Goal: Information Seeking & Learning: Learn about a topic

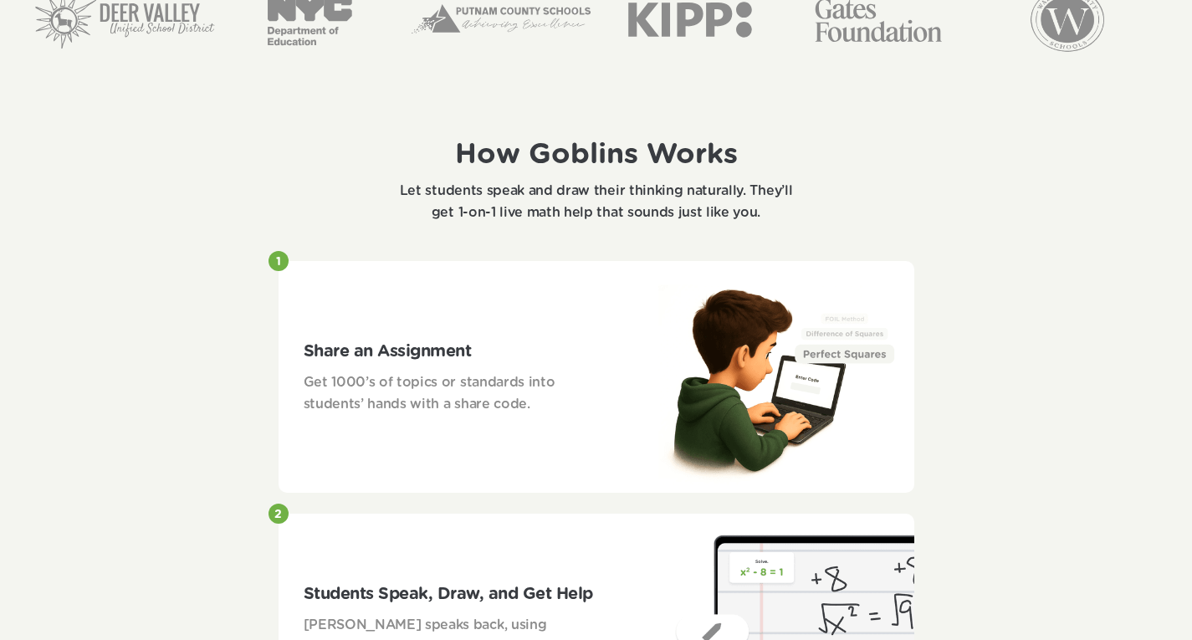
scroll to position [756, 0]
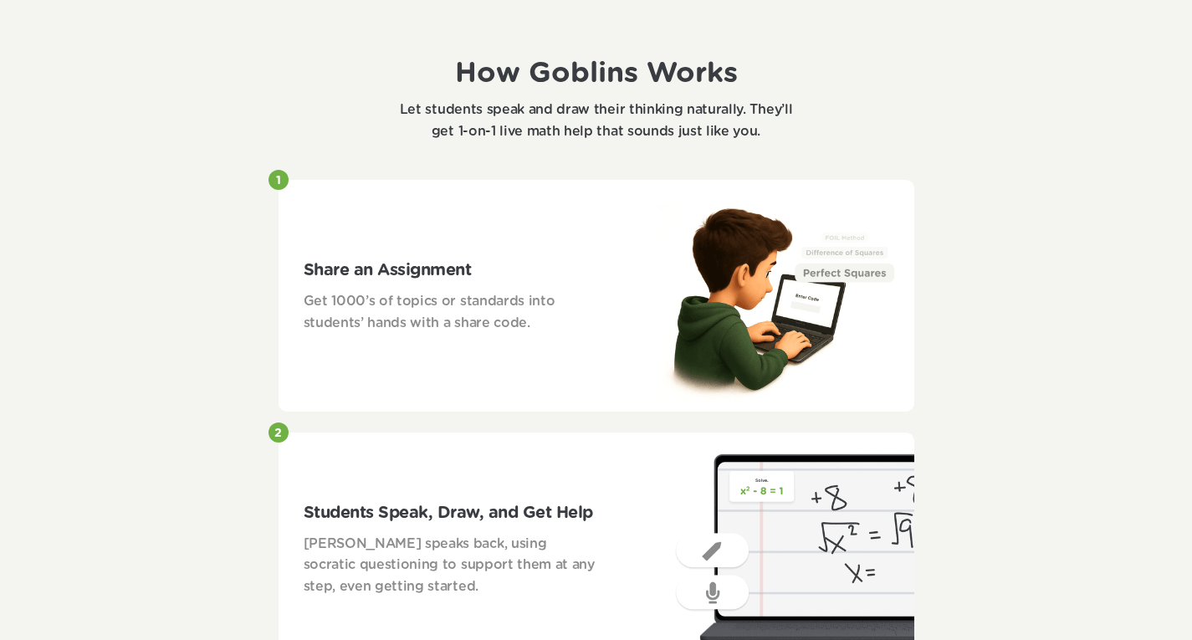
click at [365, 241] on div "Share an Assignment Get 1000’s of topics or standards into students’ hands with…" at bounding box center [450, 295] width 344 height 126
click at [554, 366] on div "1 Share an Assignment Get 1000’s of topics or standards into students’ hands wi…" at bounding box center [596, 296] width 636 height 232
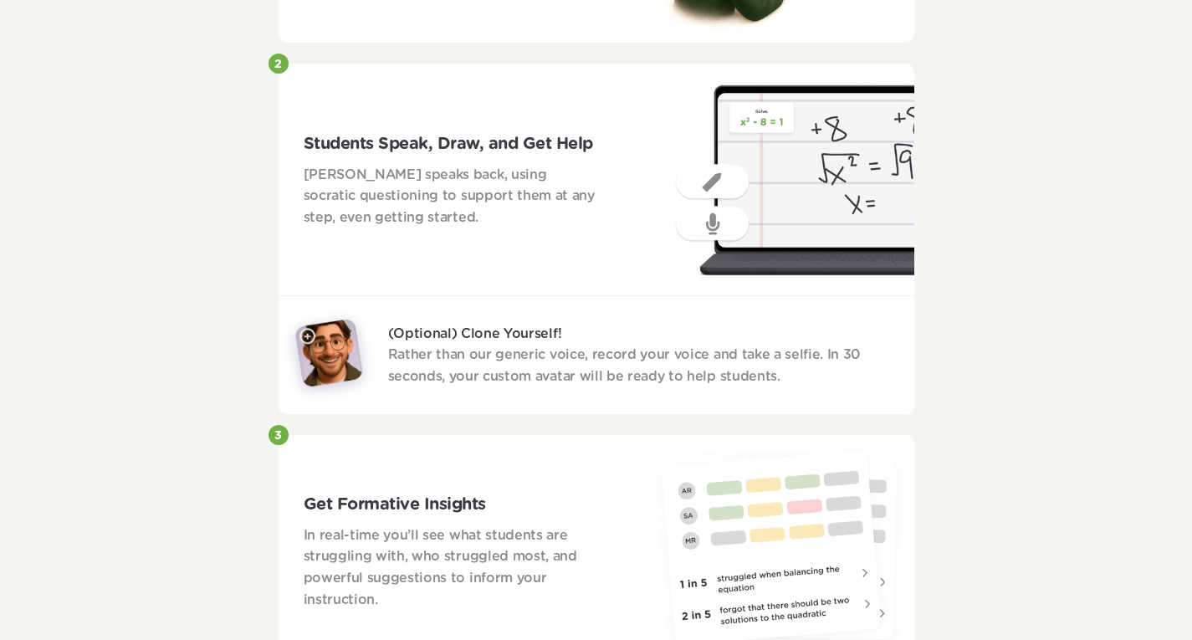
scroll to position [1246, 0]
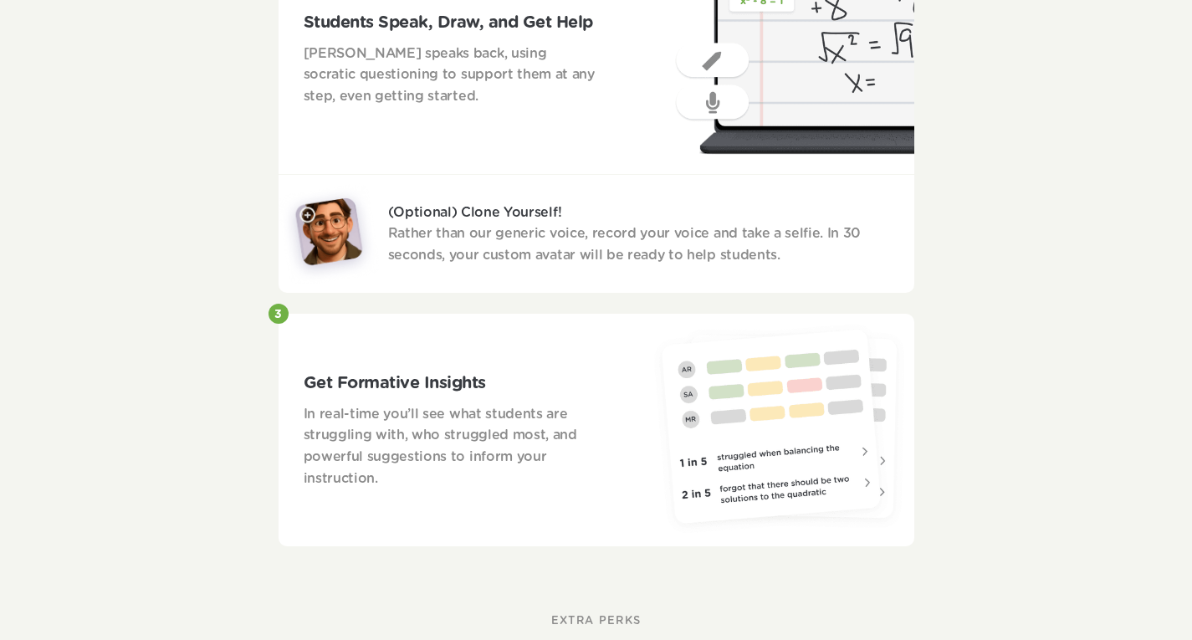
click at [502, 247] on p "(Optional) Clone Yourself! Rather than our generic voice, record your voice and…" at bounding box center [651, 234] width 526 height 64
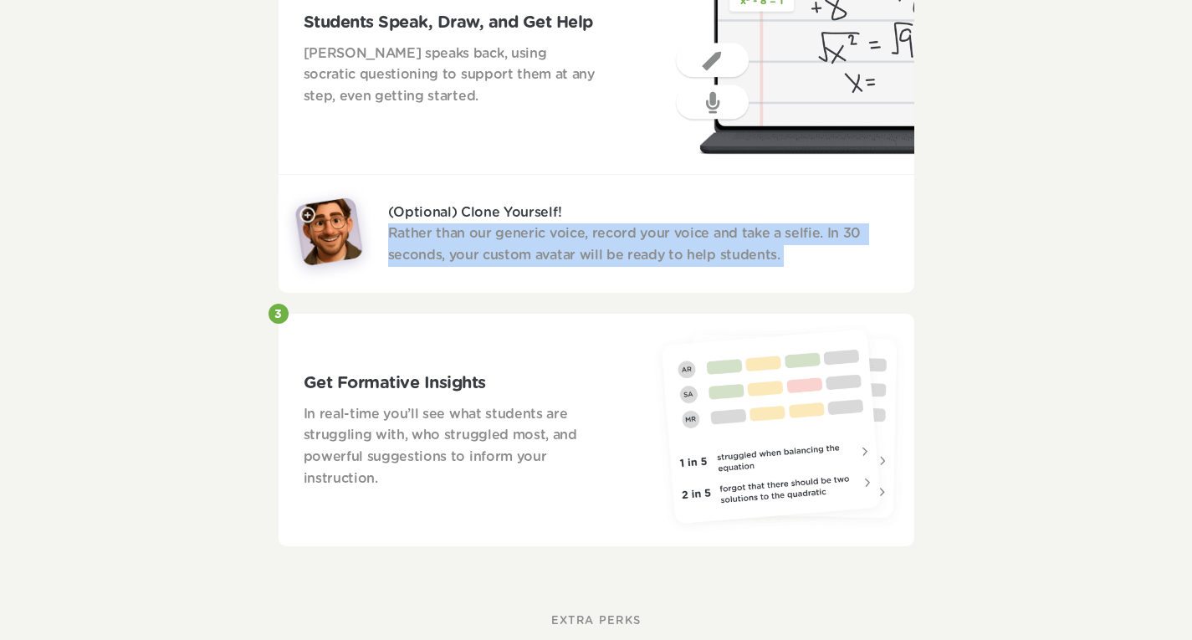
click at [502, 247] on p "(Optional) Clone Yourself! Rather than our generic voice, record your voice and…" at bounding box center [651, 234] width 526 height 64
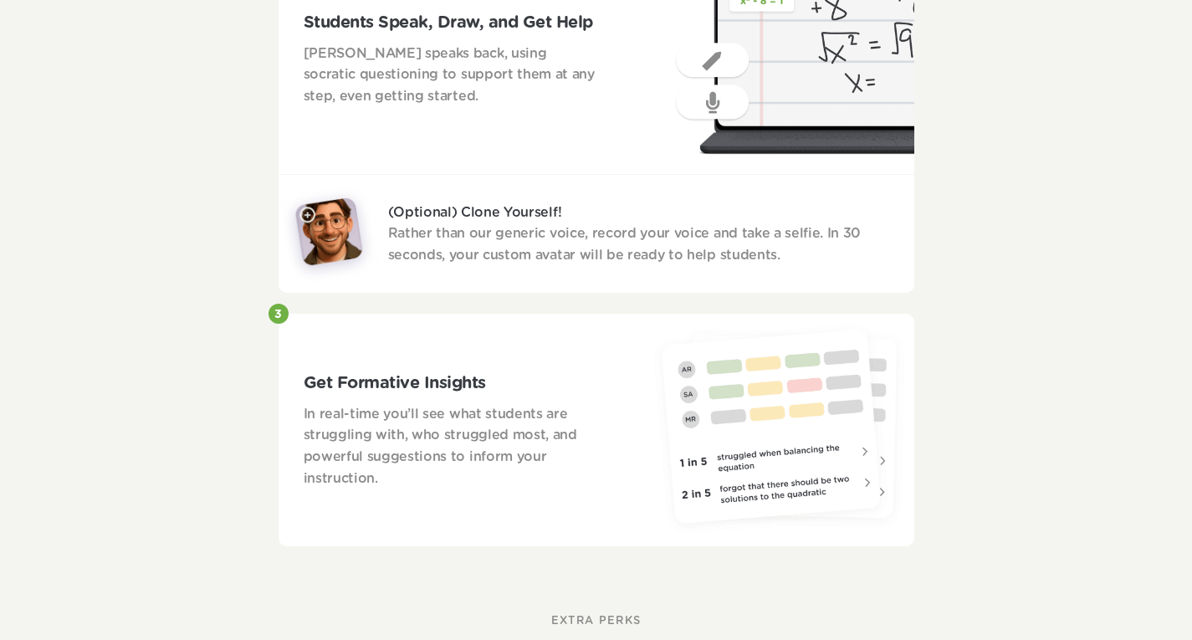
click at [477, 421] on p "In real-time you’ll see what students are struggling with, who struggled most, …" at bounding box center [451, 446] width 294 height 85
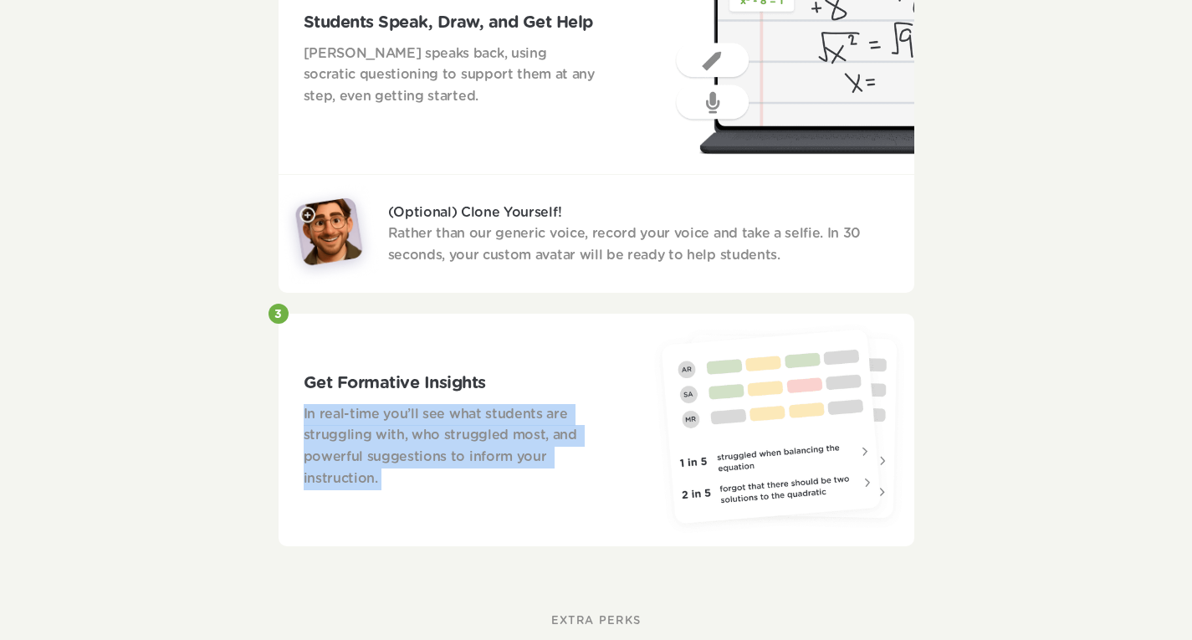
click at [477, 421] on p "In real-time you’ll see what students are struggling with, who struggled most, …" at bounding box center [451, 446] width 294 height 85
click at [676, 421] on img at bounding box center [780, 429] width 267 height 215
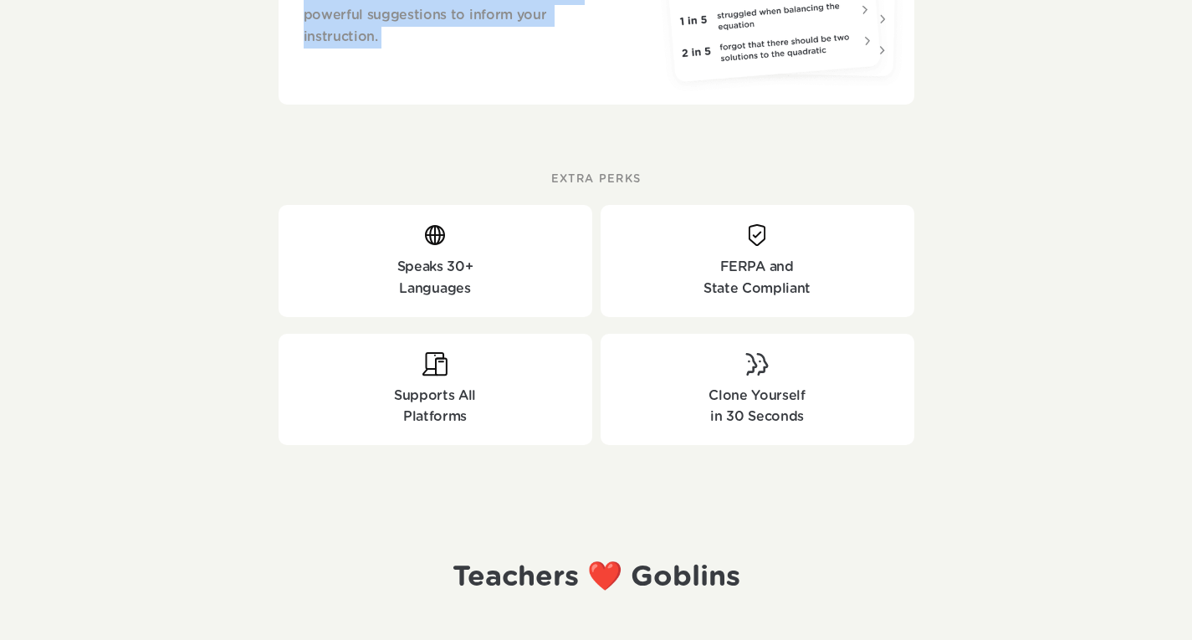
scroll to position [1767, 0]
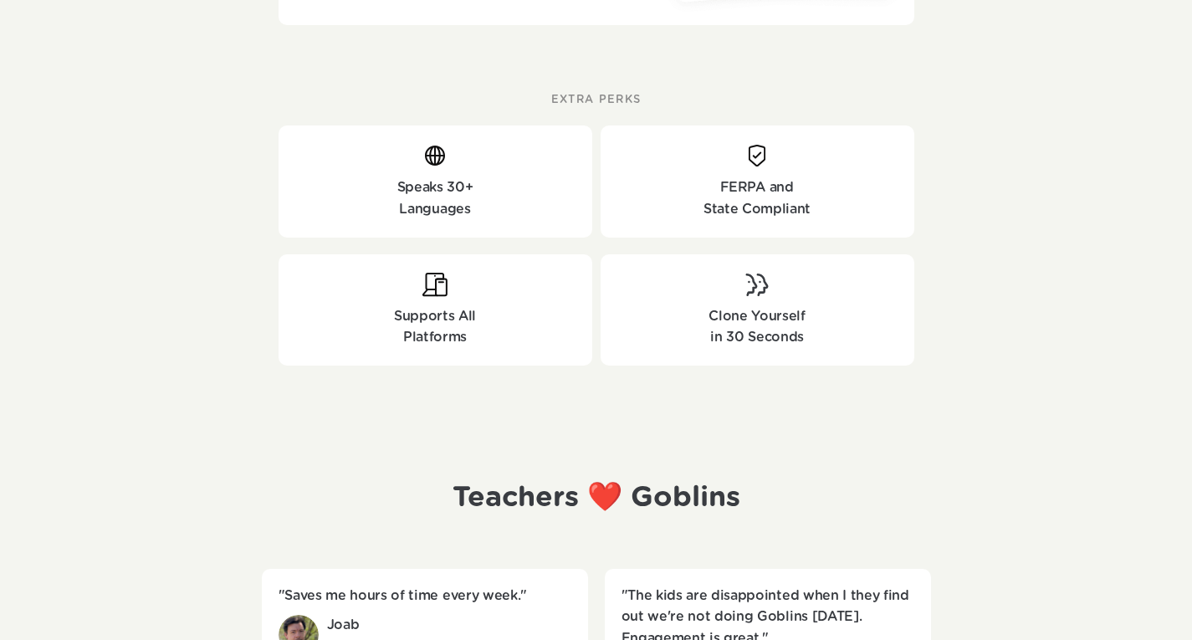
click at [153, 283] on div "EXTRA PERKS Speaks 30+ Languages FERPA and State Compliant Supports All Platfor…" at bounding box center [596, 237] width 1192 height 357
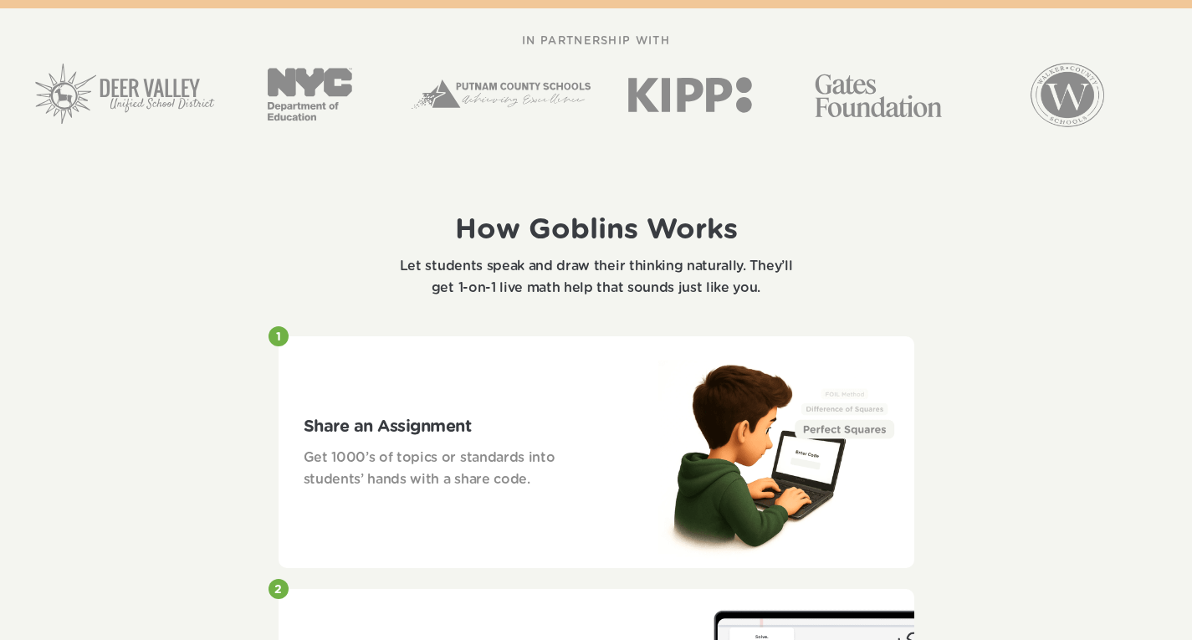
scroll to position [775, 0]
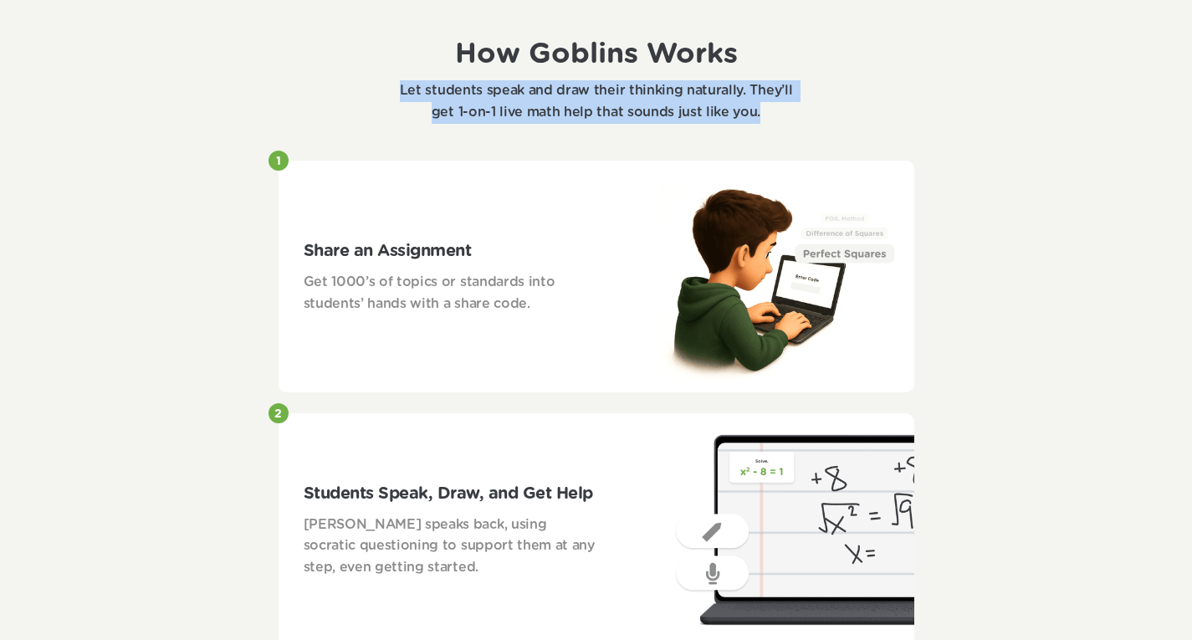
drag, startPoint x: 370, startPoint y: 21, endPoint x: 798, endPoint y: 102, distance: 434.9
click at [798, 102] on div "How Goblins Works Let students speak and draw their thinking naturally. They’ll…" at bounding box center [596, 80] width 636 height 119
click at [798, 102] on p "Let students speak and draw their thinking naturally. They’ll get 1-on-1 live m…" at bounding box center [596, 101] width 418 height 43
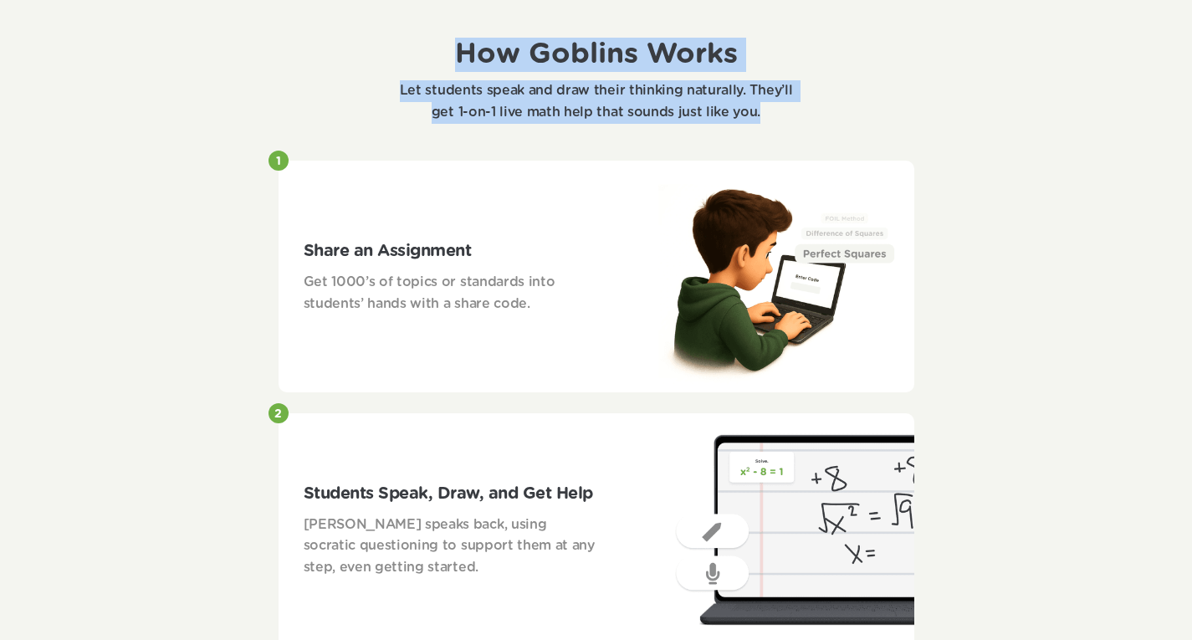
drag, startPoint x: 806, startPoint y: 125, endPoint x: 436, endPoint y: 33, distance: 381.7
click at [436, 33] on div "How Goblins Works Let students speak and draw their thinking naturally. They’ll…" at bounding box center [596, 80] width 636 height 119
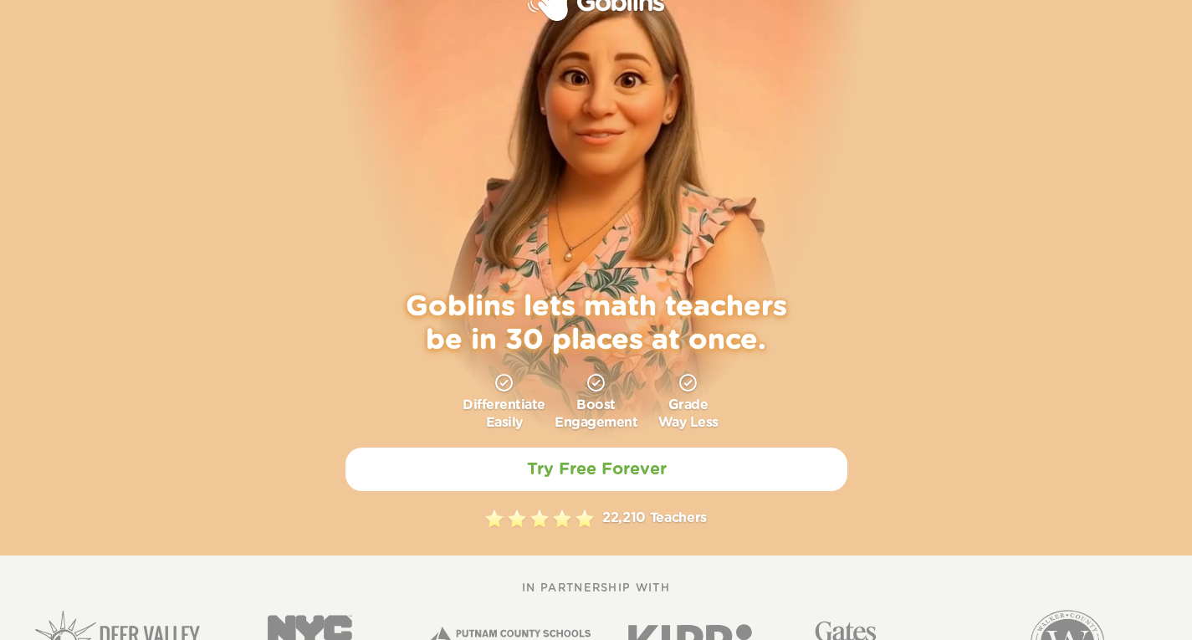
scroll to position [0, 0]
